Goal: Task Accomplishment & Management: Complete application form

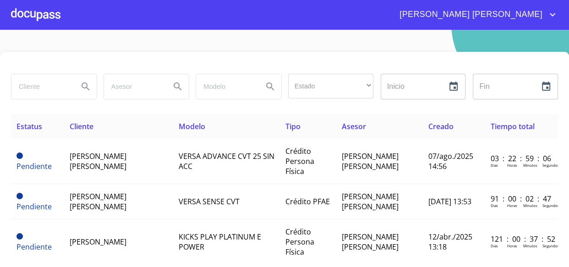
click at [65, 86] on input "search" at bounding box center [41, 86] width 60 height 25
type input "itze"
click at [84, 82] on icon "Search" at bounding box center [85, 86] width 11 height 11
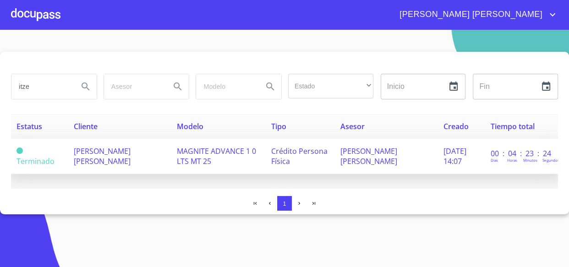
click at [103, 160] on td "[PERSON_NAME] [PERSON_NAME]" at bounding box center [119, 156] width 103 height 35
